Goal: Task Accomplishment & Management: Use online tool/utility

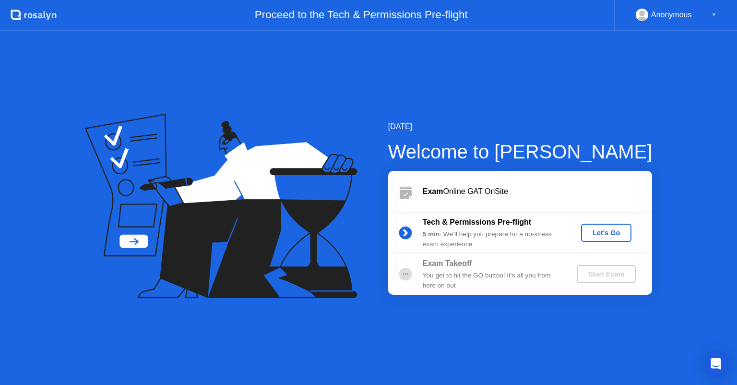
click at [415, 272] on circle at bounding box center [405, 274] width 19 height 19
click at [603, 233] on div "Let's Go" at bounding box center [606, 233] width 43 height 8
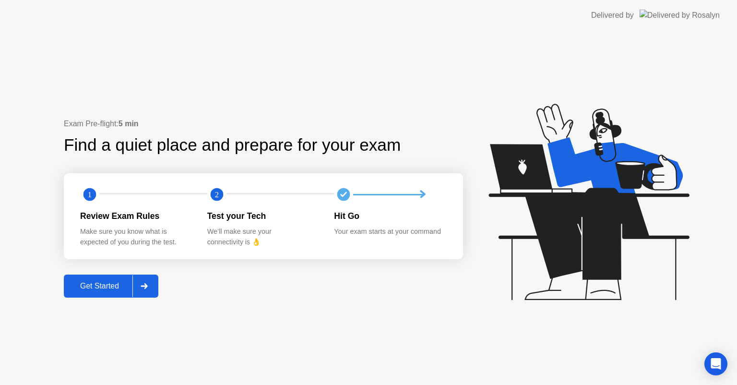
click at [102, 286] on div "Get Started" at bounding box center [100, 286] width 66 height 9
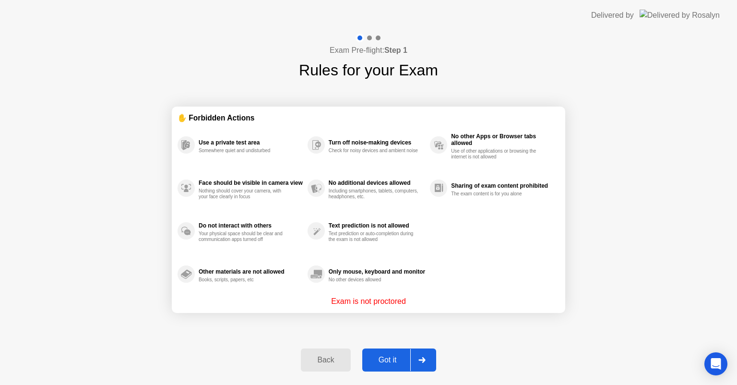
click at [390, 357] on div "Got it" at bounding box center [387, 360] width 45 height 9
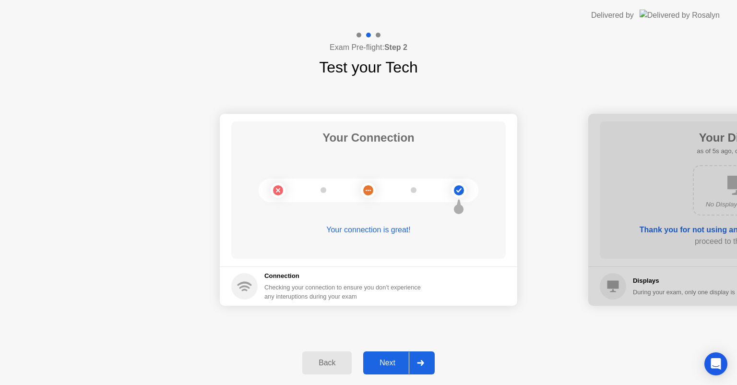
click at [312, 359] on div "Back" at bounding box center [327, 363] width 44 height 9
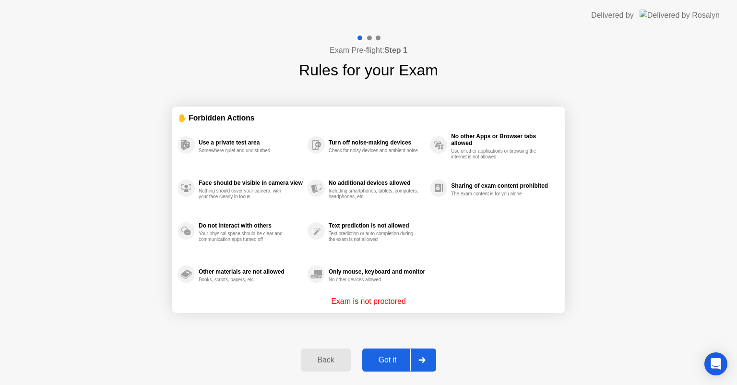
click at [395, 358] on div "Got it" at bounding box center [387, 360] width 45 height 9
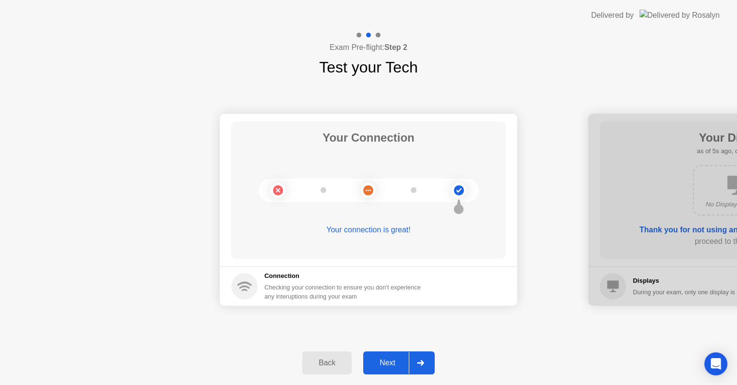
click at [396, 361] on div "Next" at bounding box center [387, 363] width 43 height 9
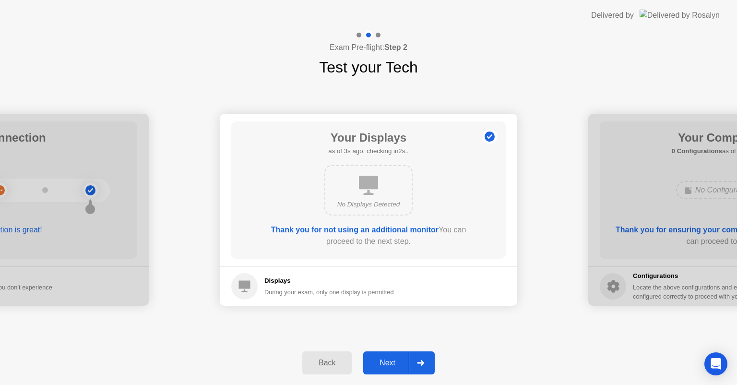
click at [390, 364] on div "Next" at bounding box center [387, 363] width 43 height 9
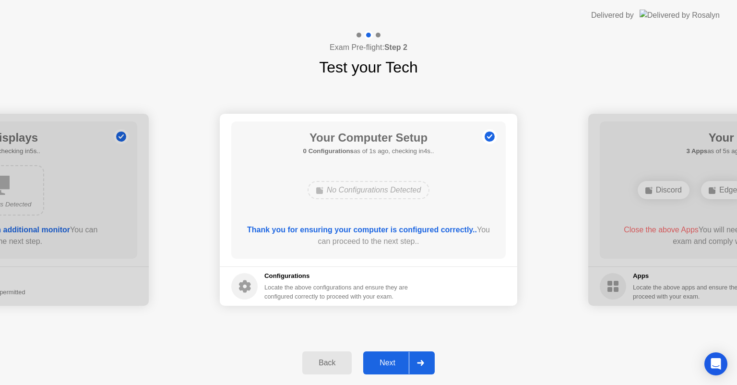
click at [384, 353] on button "Next" at bounding box center [399, 362] width 72 height 23
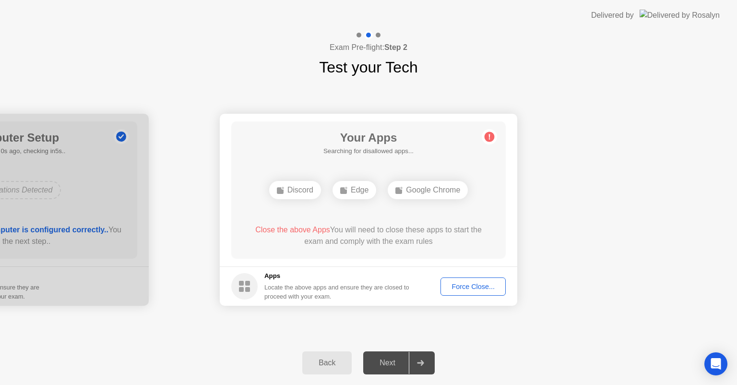
click at [471, 283] on div "Force Close..." at bounding box center [473, 287] width 59 height 8
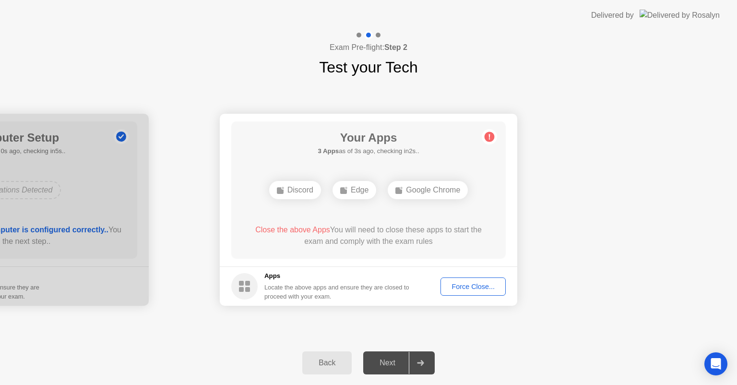
click at [485, 288] on div "Force Close..." at bounding box center [473, 287] width 59 height 8
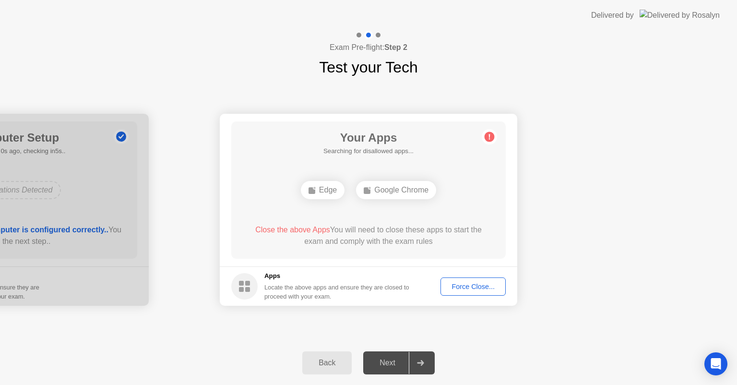
click at [460, 289] on div "Force Close..." at bounding box center [473, 287] width 59 height 8
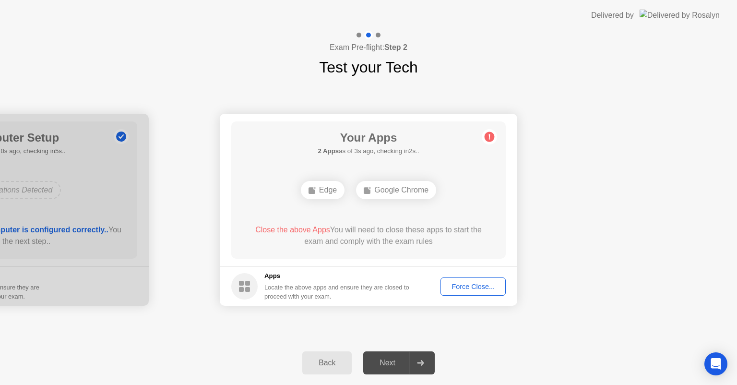
click at [419, 363] on icon at bounding box center [420, 363] width 7 height 6
click at [457, 283] on div "Force Close..." at bounding box center [473, 287] width 59 height 8
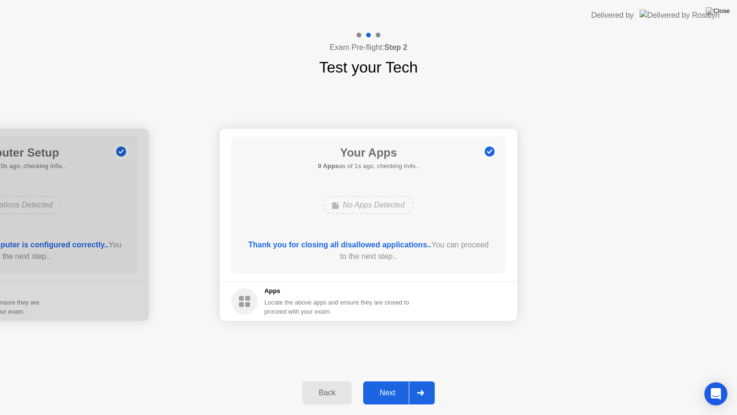
click at [414, 385] on div at bounding box center [420, 393] width 23 height 22
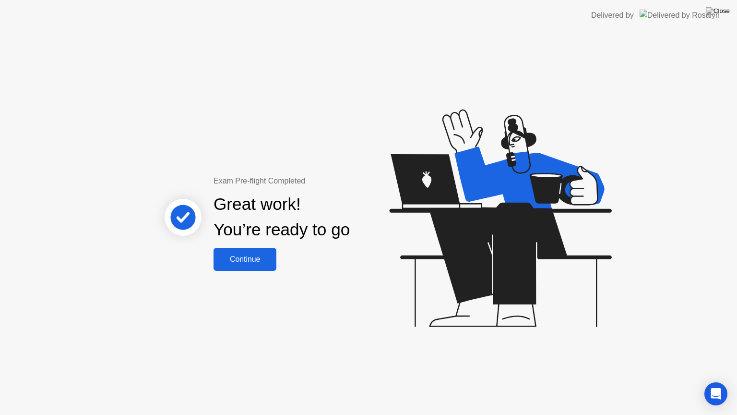
click at [244, 259] on div "Continue" at bounding box center [245, 259] width 57 height 9
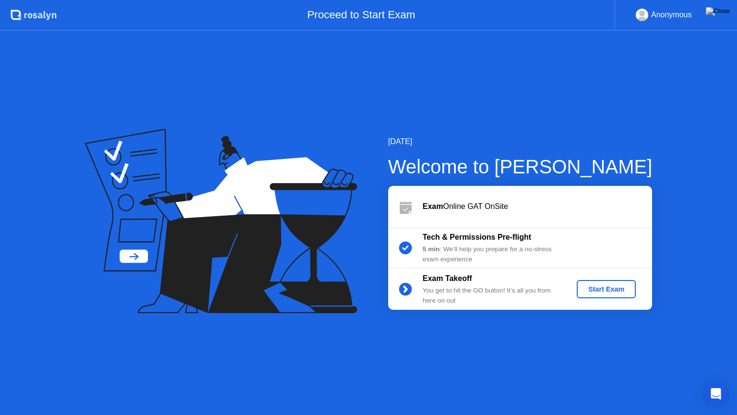
click at [606, 285] on div "Start Exam" at bounding box center [606, 289] width 51 height 8
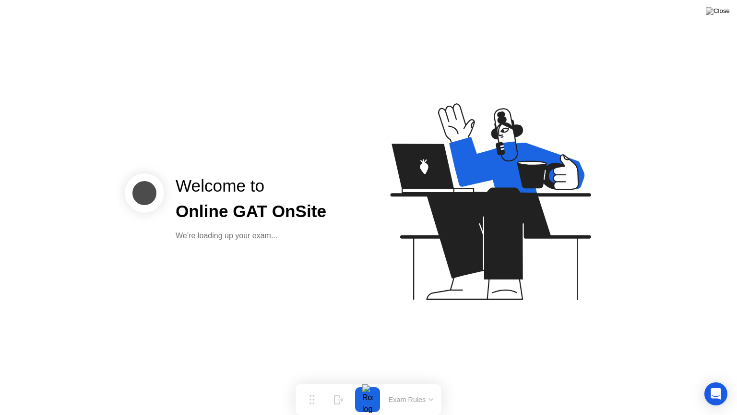
click at [404, 385] on button "Exam Rules" at bounding box center [411, 399] width 51 height 9
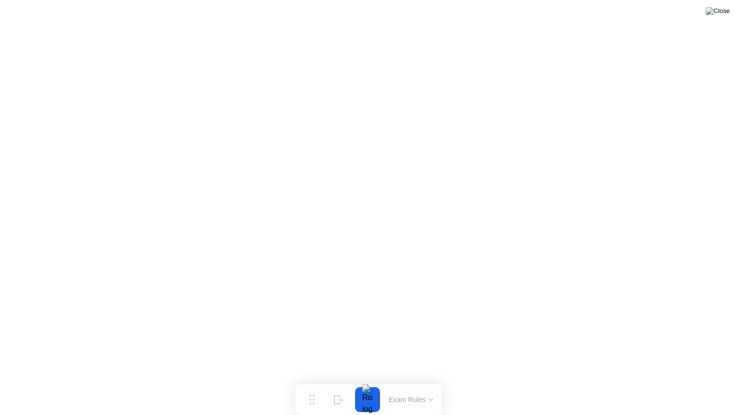
click at [722, 13] on img at bounding box center [718, 11] width 24 height 8
